Goal: Find contact information: Find contact information

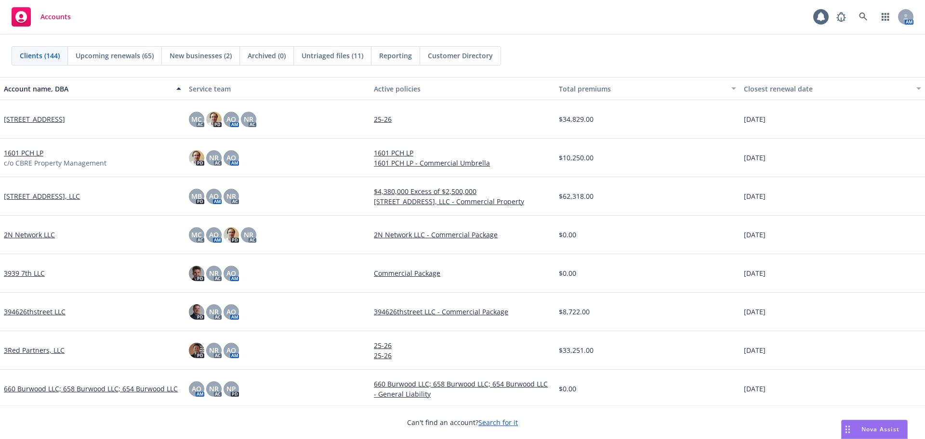
click at [777, 36] on div "Clients (144) Upcoming renewals (65) New businesses (2) Archived (0) Untriaged …" at bounding box center [462, 56] width 925 height 42
click at [869, 18] on link at bounding box center [863, 16] width 19 height 19
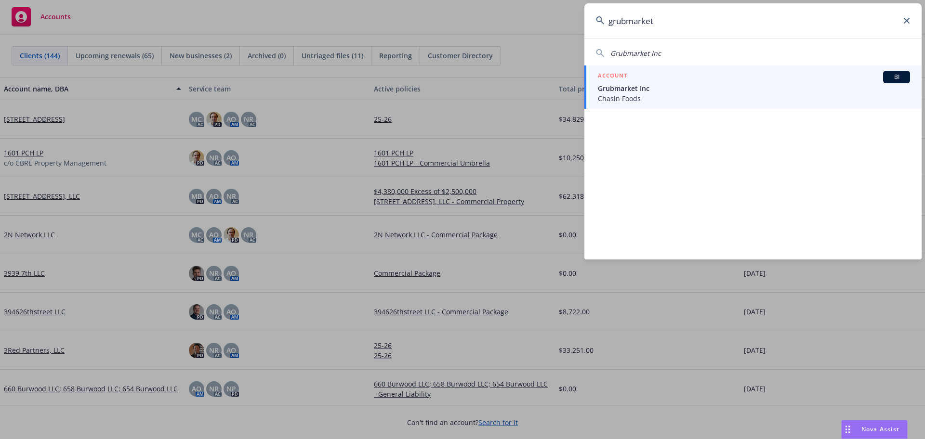
type input "grubmarket"
click at [723, 87] on span "Grubmarket Inc" at bounding box center [754, 88] width 312 height 10
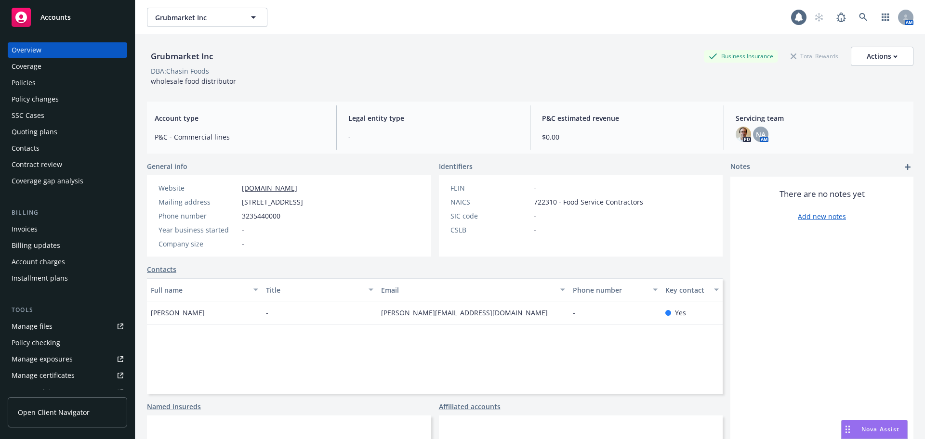
click at [20, 83] on div "Policies" at bounding box center [24, 82] width 24 height 15
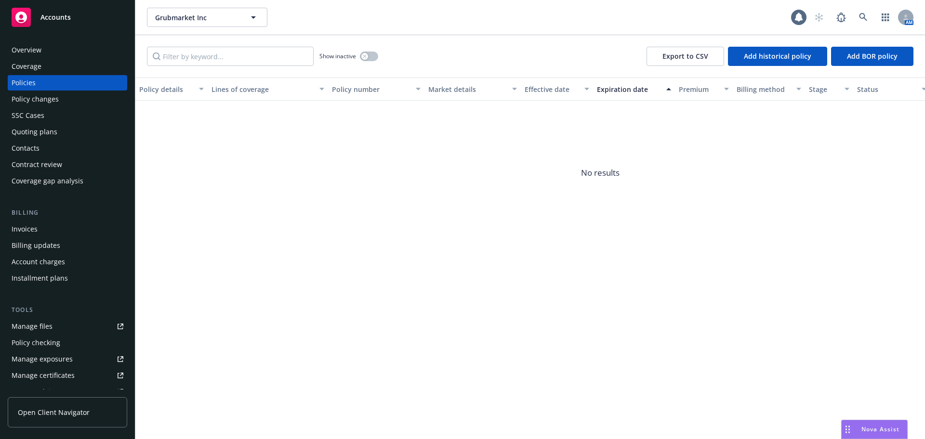
click at [37, 53] on div "Overview" at bounding box center [27, 49] width 30 height 15
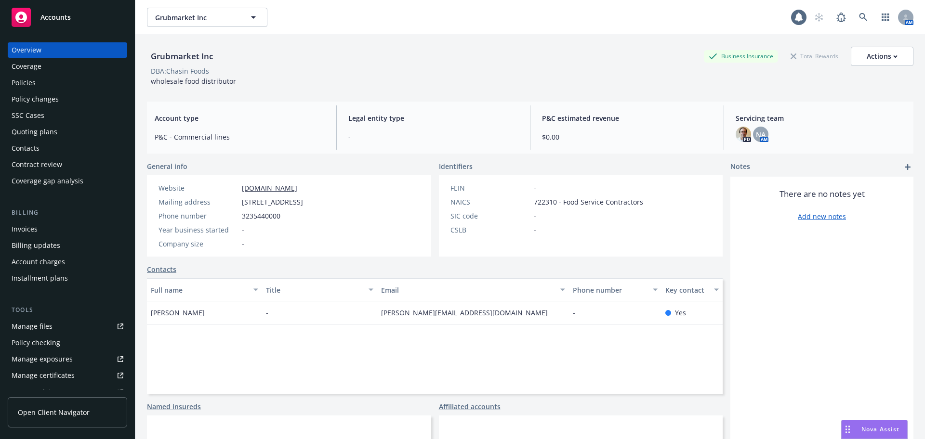
click at [39, 65] on div "Coverage" at bounding box center [27, 66] width 30 height 15
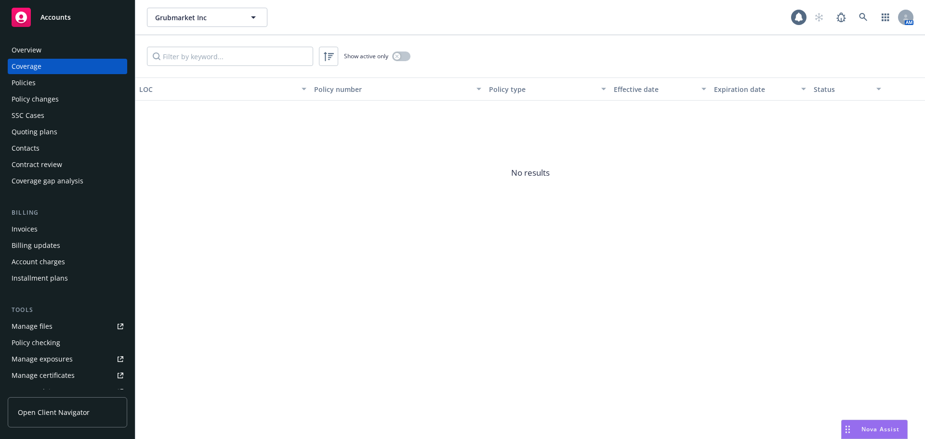
click at [39, 50] on div "Overview" at bounding box center [27, 49] width 30 height 15
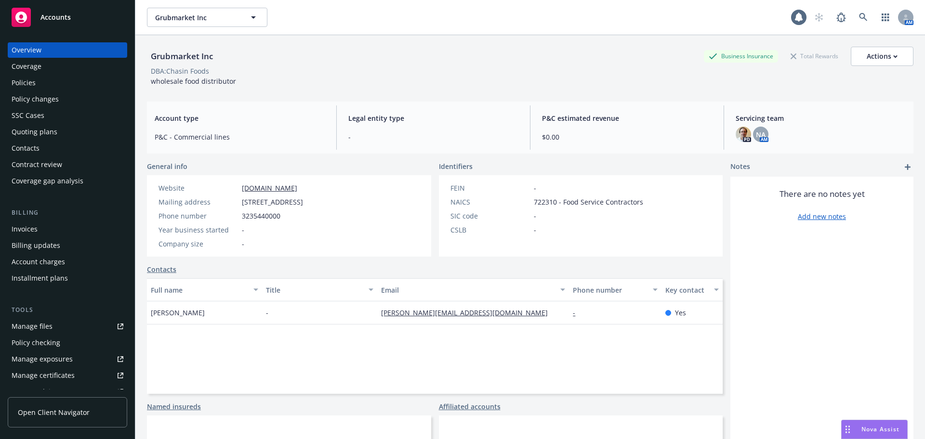
click at [41, 61] on div "Coverage" at bounding box center [68, 66] width 112 height 15
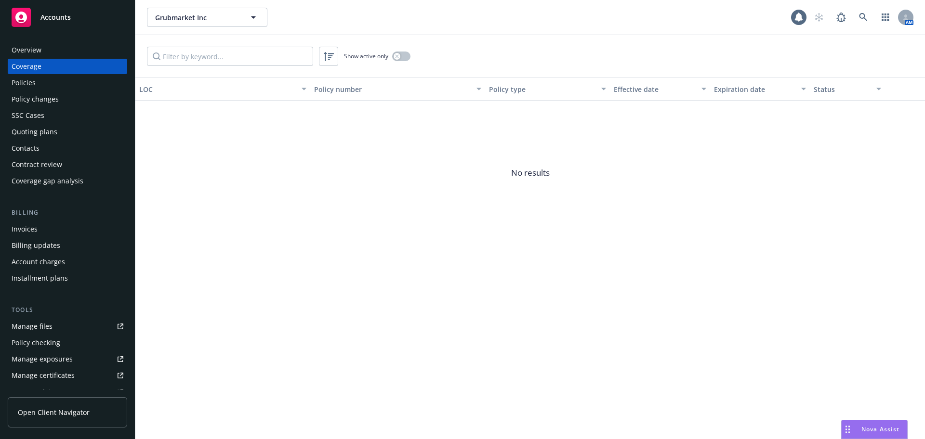
click at [27, 326] on div "Manage files" at bounding box center [32, 326] width 41 height 15
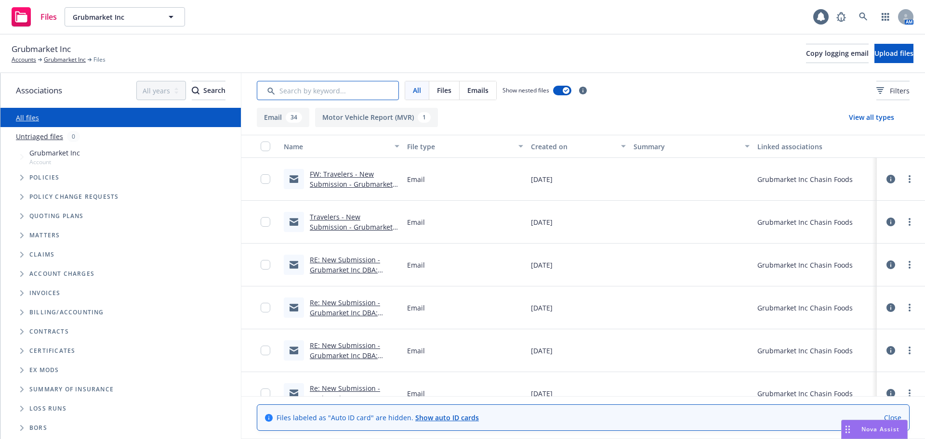
click at [287, 95] on input "Search by keyword..." at bounding box center [328, 90] width 142 height 19
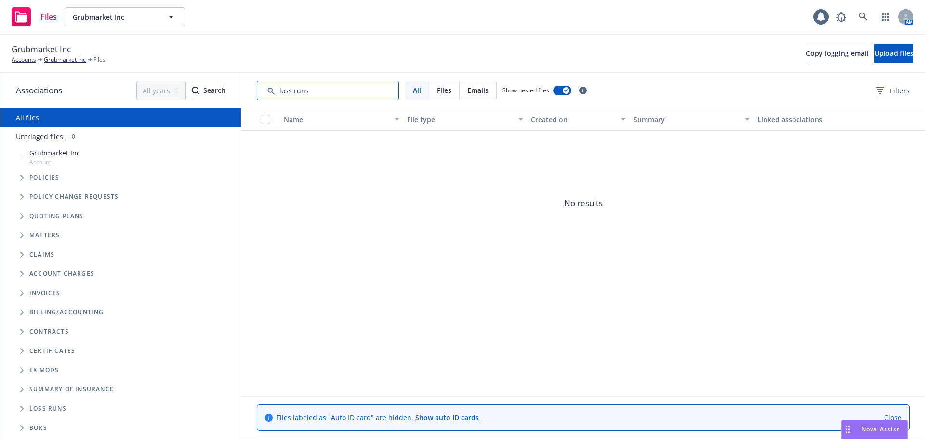
type input "loss runs"
click at [866, 5] on div "Files Grubmarket Inc Grubmarket Inc 1 AM" at bounding box center [462, 17] width 925 height 35
click at [863, 18] on icon at bounding box center [863, 17] width 8 height 8
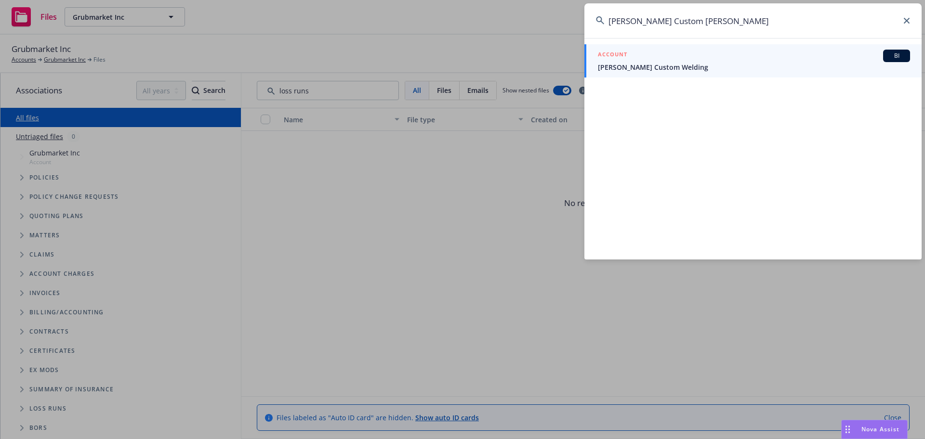
type input "Charles Custom Welding"
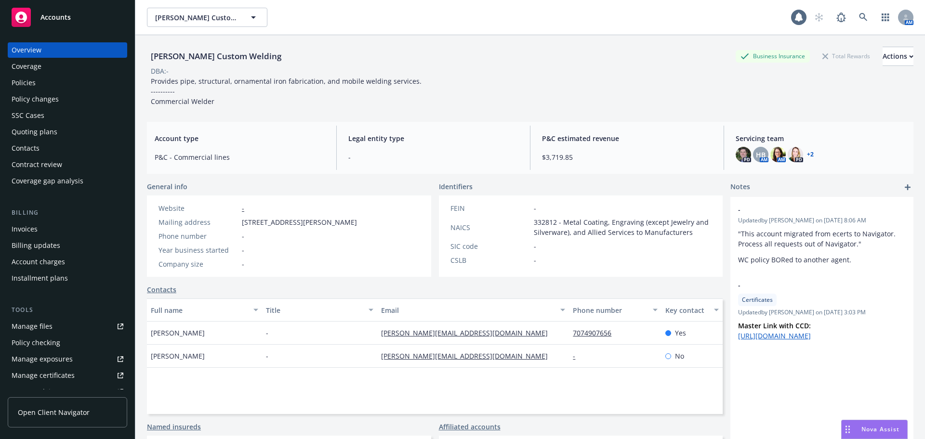
click at [40, 101] on div "Policy changes" at bounding box center [35, 99] width 47 height 15
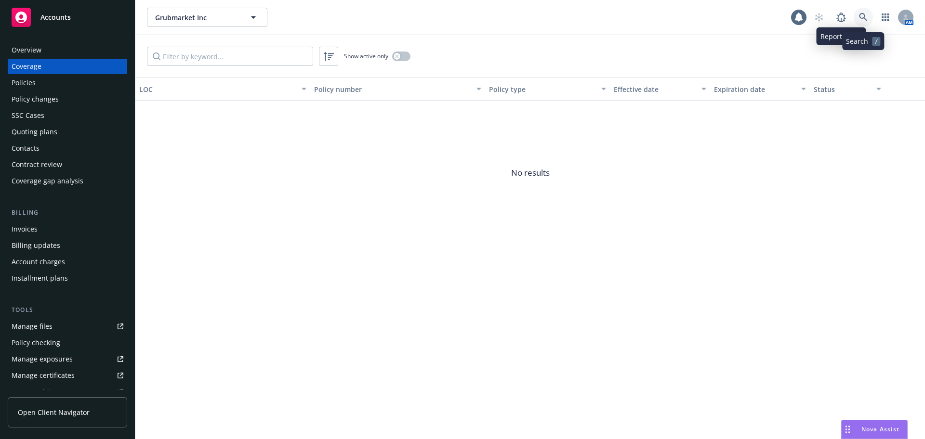
click at [859, 14] on icon at bounding box center [863, 17] width 9 height 9
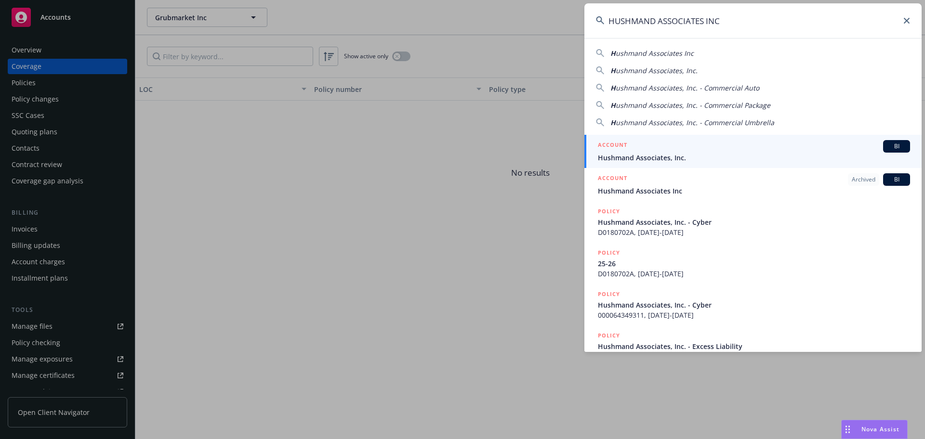
type input "HUSHMAND ASSOCIATES INC"
click at [766, 150] on div "ACCOUNT BI" at bounding box center [754, 146] width 312 height 13
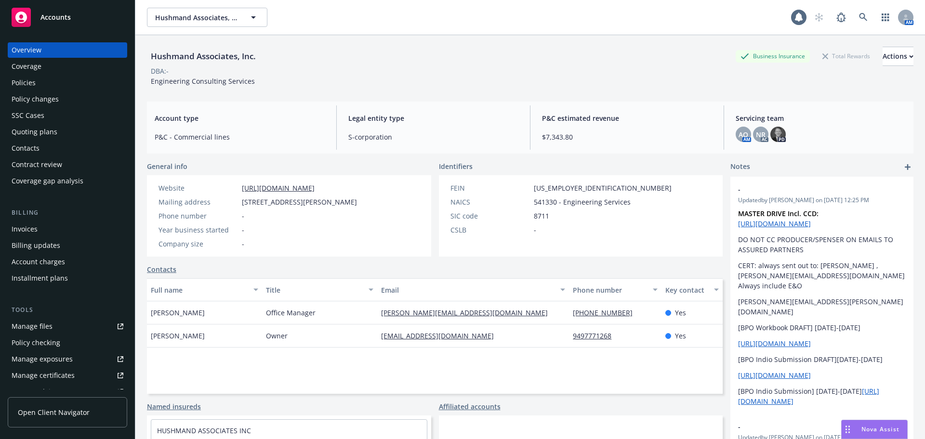
click at [473, 317] on div "[PERSON_NAME][EMAIL_ADDRESS][DOMAIN_NAME]" at bounding box center [473, 313] width 192 height 23
click at [105, 81] on div "Policies" at bounding box center [68, 82] width 112 height 15
